Goal: Task Accomplishment & Management: Manage account settings

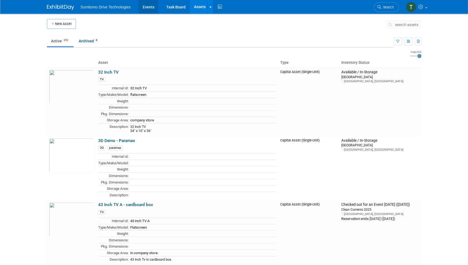
click at [151, 10] on link "Events" at bounding box center [148, 7] width 20 height 14
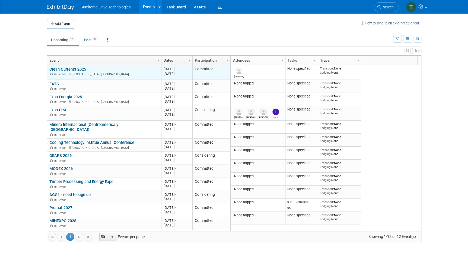
click at [75, 69] on link "Clean Currents 2025" at bounding box center [67, 69] width 37 height 5
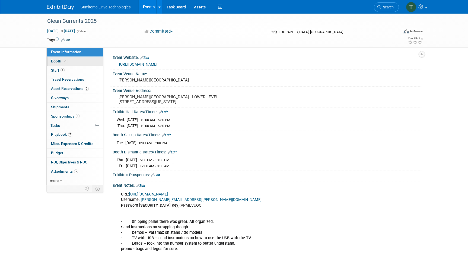
click at [57, 59] on span "Booth" at bounding box center [59, 61] width 17 height 4
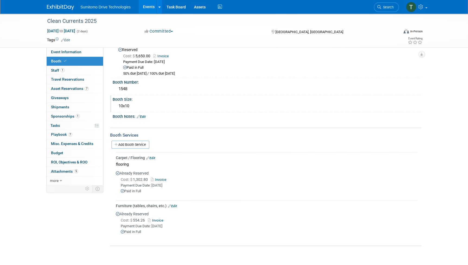
scroll to position [24, 0]
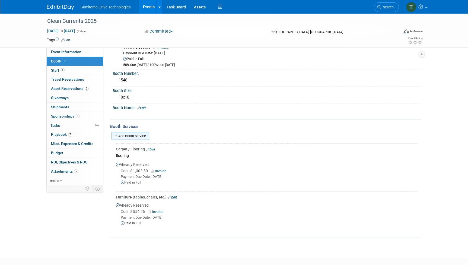
click at [136, 134] on link "Add Booth Service" at bounding box center [131, 136] width 38 height 8
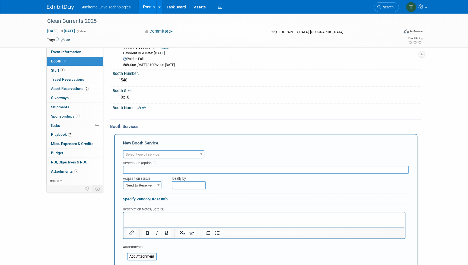
scroll to position [0, 0]
click at [171, 153] on span "Select type of service" at bounding box center [164, 155] width 80 height 8
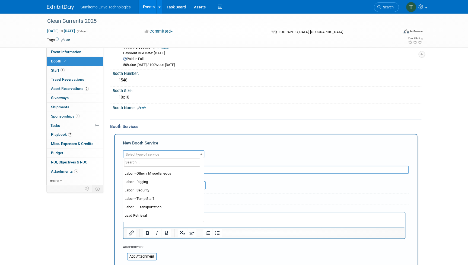
scroll to position [49, 0]
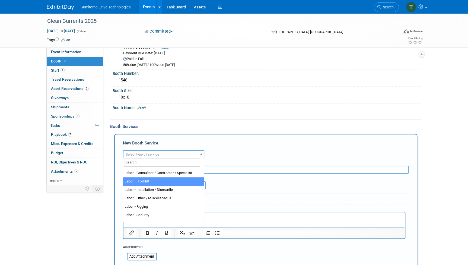
select select "13"
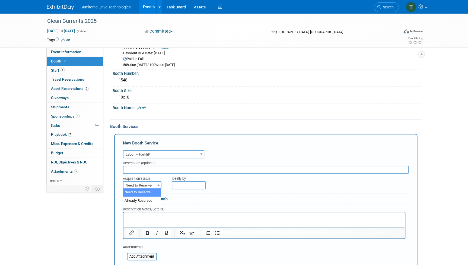
click at [153, 187] on span "Need to Reserve" at bounding box center [142, 186] width 37 height 8
select select "2"
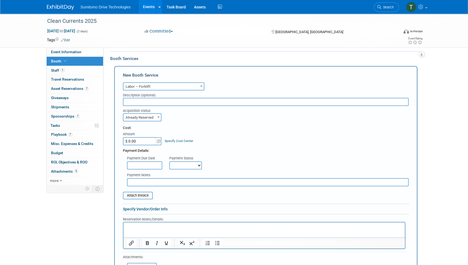
scroll to position [99, 0]
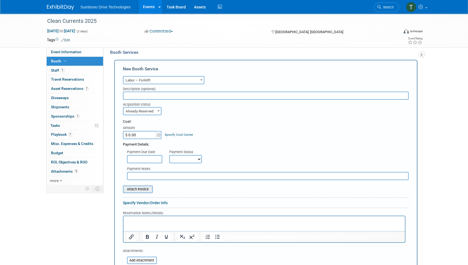
click at [147, 191] on input "file" at bounding box center [120, 189] width 65 height 7
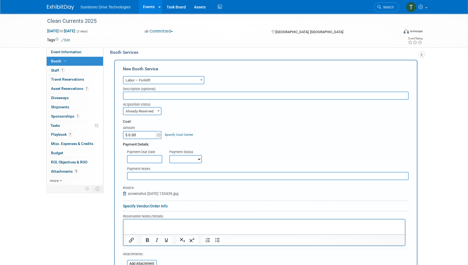
click at [147, 135] on input "$ 0.00" at bounding box center [140, 135] width 34 height 8
type input "$ 874.50"
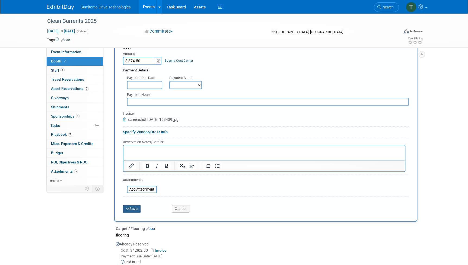
click at [134, 208] on button "Save" at bounding box center [132, 209] width 18 height 8
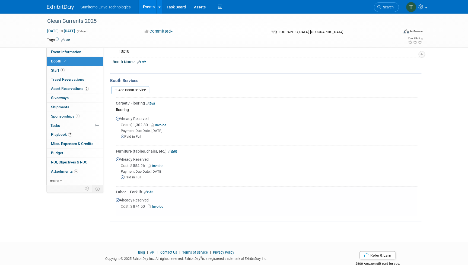
scroll to position [59, 0]
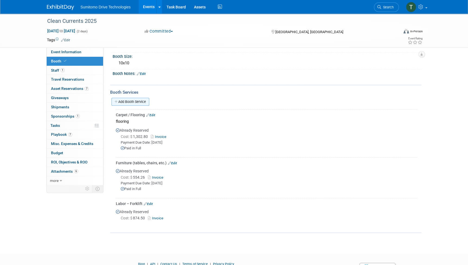
click at [134, 101] on link "Add Booth Service" at bounding box center [131, 102] width 38 height 8
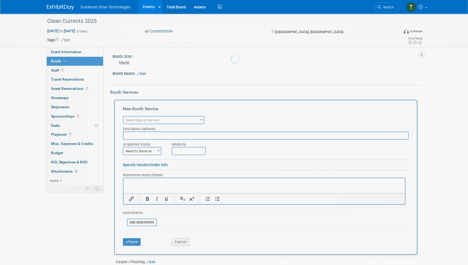
scroll to position [0, 0]
click at [146, 119] on span "Select type of service" at bounding box center [143, 120] width 34 height 4
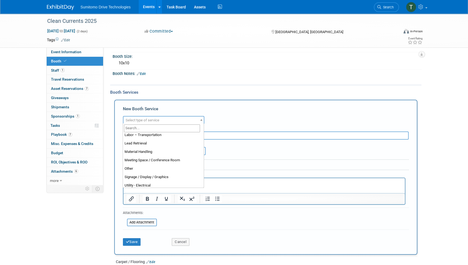
scroll to position [123, 0]
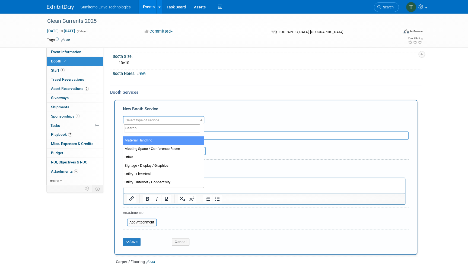
select select "10"
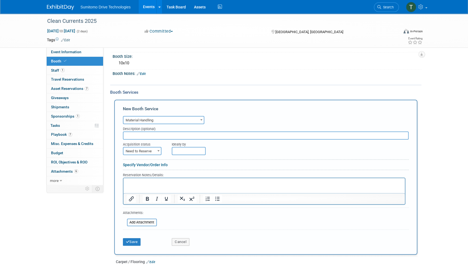
click at [147, 133] on input "text" at bounding box center [266, 135] width 286 height 8
type input "shipping demo to clean currents - 2020"
click at [153, 151] on span "Need to Reserve" at bounding box center [142, 151] width 37 height 8
select select "2"
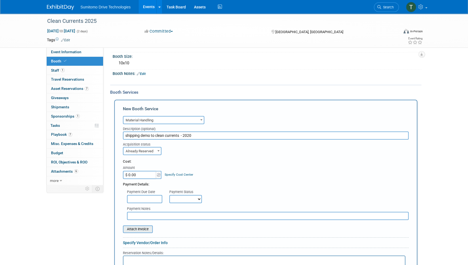
click at [146, 228] on input "file" at bounding box center [120, 229] width 65 height 7
click at [146, 176] on input "$ 0.00" at bounding box center [140, 175] width 34 height 8
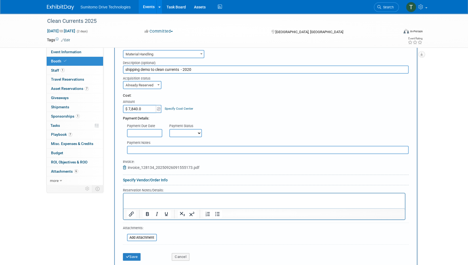
scroll to position [133, 0]
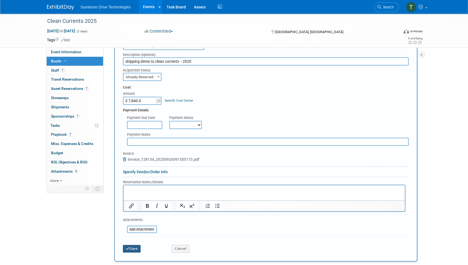
type input "$ 7,840.00"
click at [131, 247] on button "Save" at bounding box center [132, 249] width 18 height 8
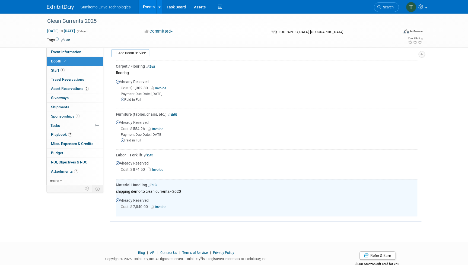
scroll to position [95, 0]
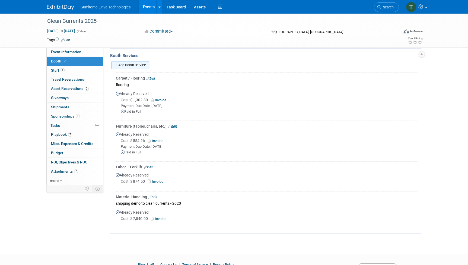
click at [124, 63] on link "Add Booth Service" at bounding box center [131, 65] width 38 height 8
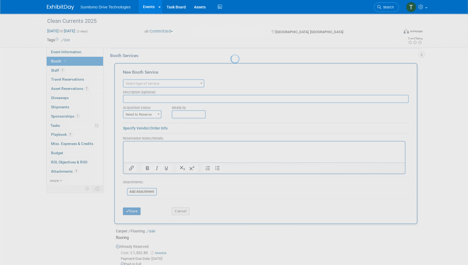
scroll to position [0, 0]
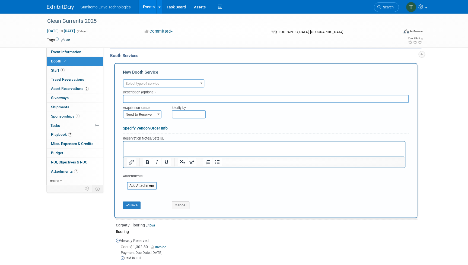
click at [151, 83] on span "Select type of service" at bounding box center [143, 83] width 34 height 4
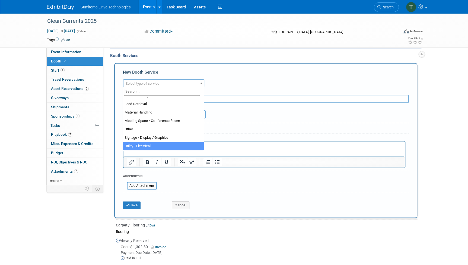
scroll to position [114, 0]
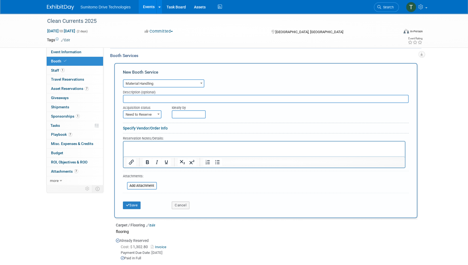
click at [170, 83] on span "Material Handling" at bounding box center [164, 84] width 80 height 8
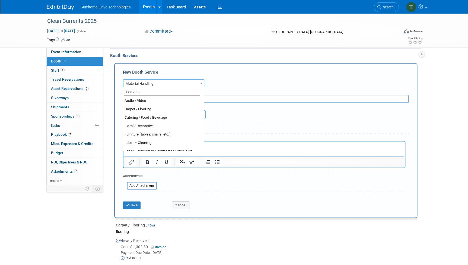
scroll to position [118, 0]
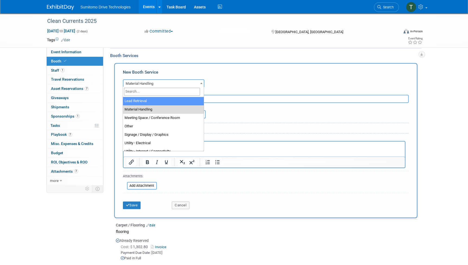
select select "7"
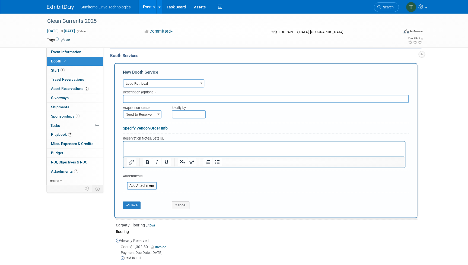
click at [148, 113] on span "Need to Reserve" at bounding box center [142, 115] width 37 height 8
select select "2"
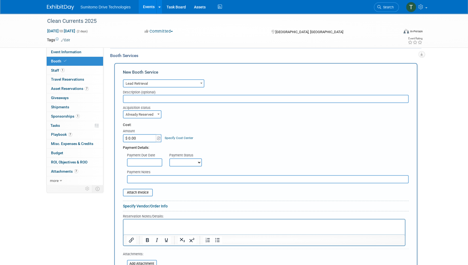
click at [152, 139] on input "$ 0.00" at bounding box center [140, 138] width 34 height 8
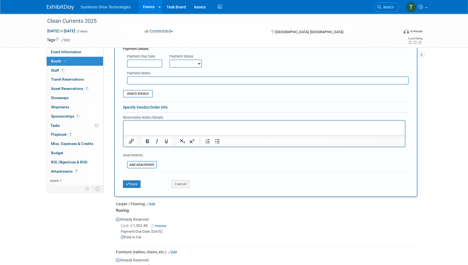
scroll to position [169, 0]
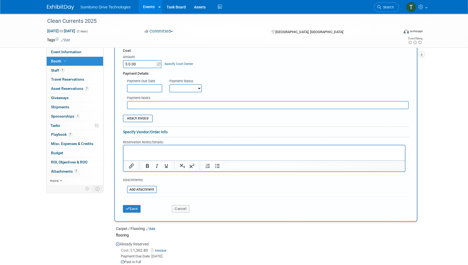
drag, startPoint x: 148, startPoint y: 68, endPoint x: 146, endPoint y: 63, distance: 5.1
click at [147, 65] on div "Cost: Amount $ 0.00 Specify Cost Center Cost Center -- Not Specified --" at bounding box center [266, 78] width 286 height 61
click at [145, 63] on input "$ 0.00" at bounding box center [140, 64] width 34 height 8
type input "$ 235.00"
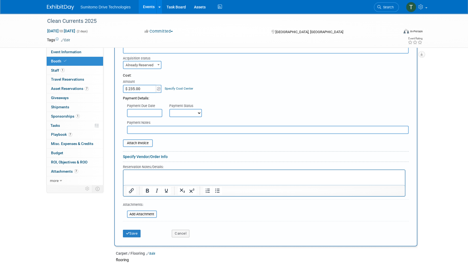
scroll to position [120, 0]
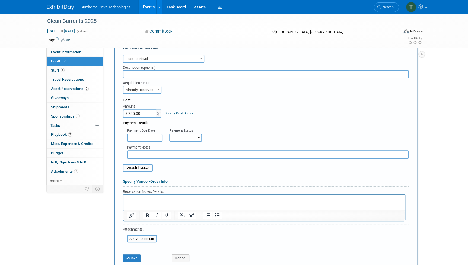
click at [166, 73] on input "text" at bounding box center [266, 74] width 286 height 8
type input "b"
type input "[PERSON_NAME]"
click at [141, 168] on input "file" at bounding box center [120, 168] width 65 height 7
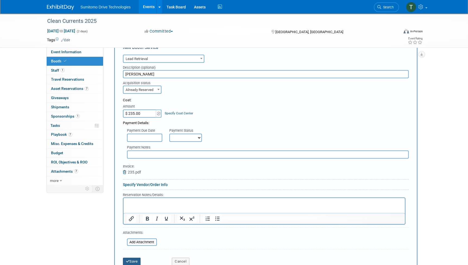
click at [133, 259] on button "Save" at bounding box center [132, 262] width 18 height 8
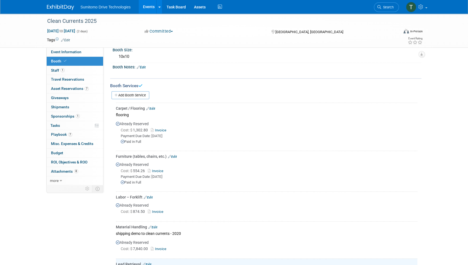
scroll to position [34, 0]
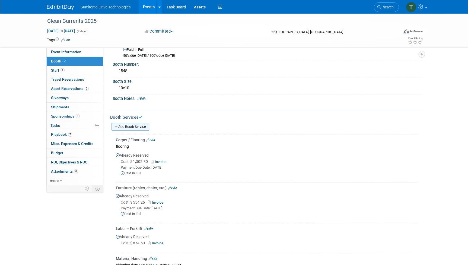
click at [143, 125] on link "Add Booth Service" at bounding box center [131, 127] width 38 height 8
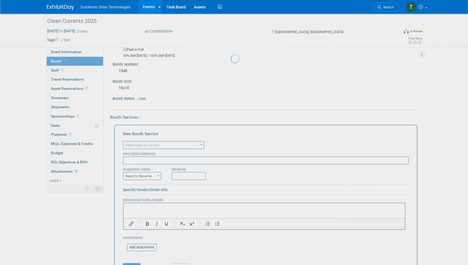
scroll to position [0, 0]
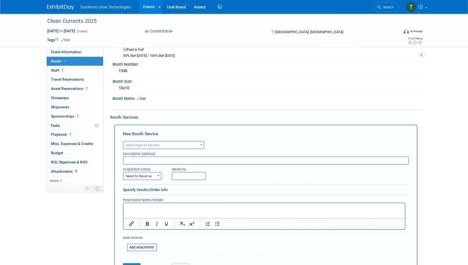
click at [161, 141] on span "Select type of service" at bounding box center [164, 145] width 80 height 8
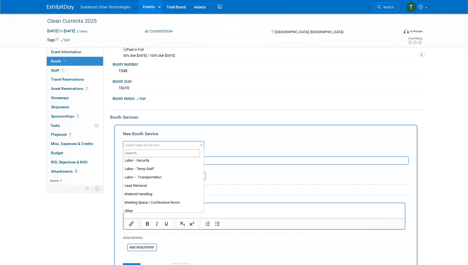
scroll to position [99, 0]
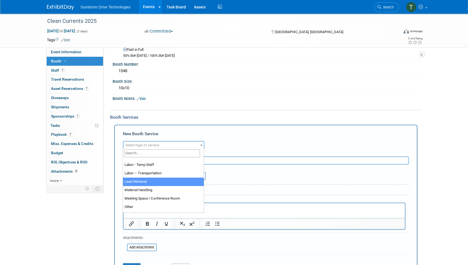
select select "7"
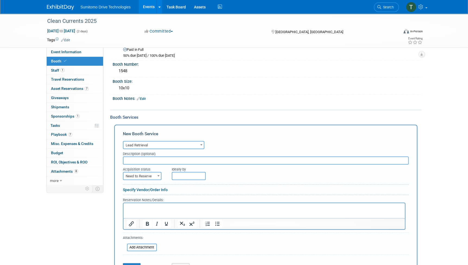
click at [162, 160] on input "text" at bounding box center [266, 160] width 286 height 8
type input "[PERSON_NAME]"
click at [152, 176] on span "Need to Reserve" at bounding box center [142, 176] width 37 height 8
select select "2"
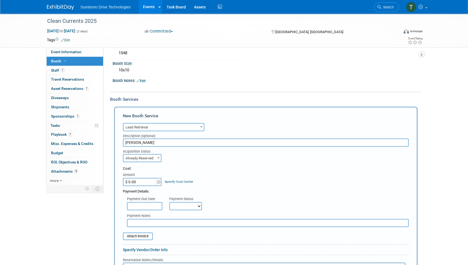
scroll to position [108, 0]
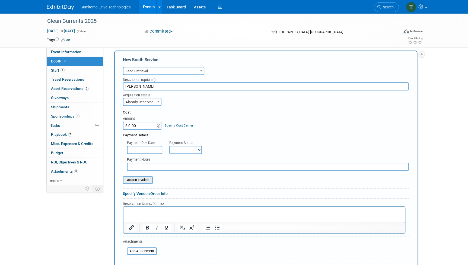
click at [143, 179] on input "file" at bounding box center [120, 180] width 65 height 7
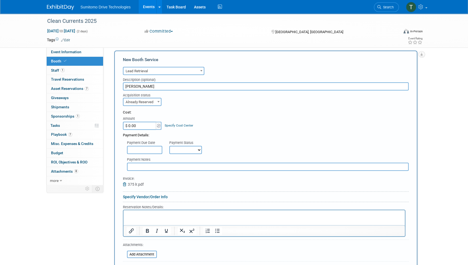
click at [135, 124] on input "$ 0.00" at bounding box center [140, 126] width 34 height 8
type input "$ 375.00"
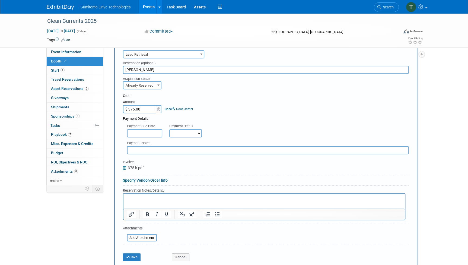
scroll to position [133, 0]
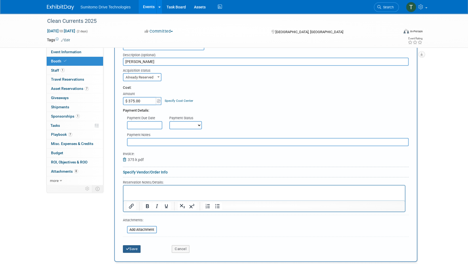
click at [133, 246] on button "Save" at bounding box center [132, 249] width 18 height 8
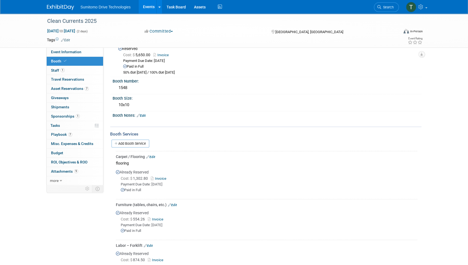
scroll to position [0, 0]
